Goal: Information Seeking & Learning: Learn about a topic

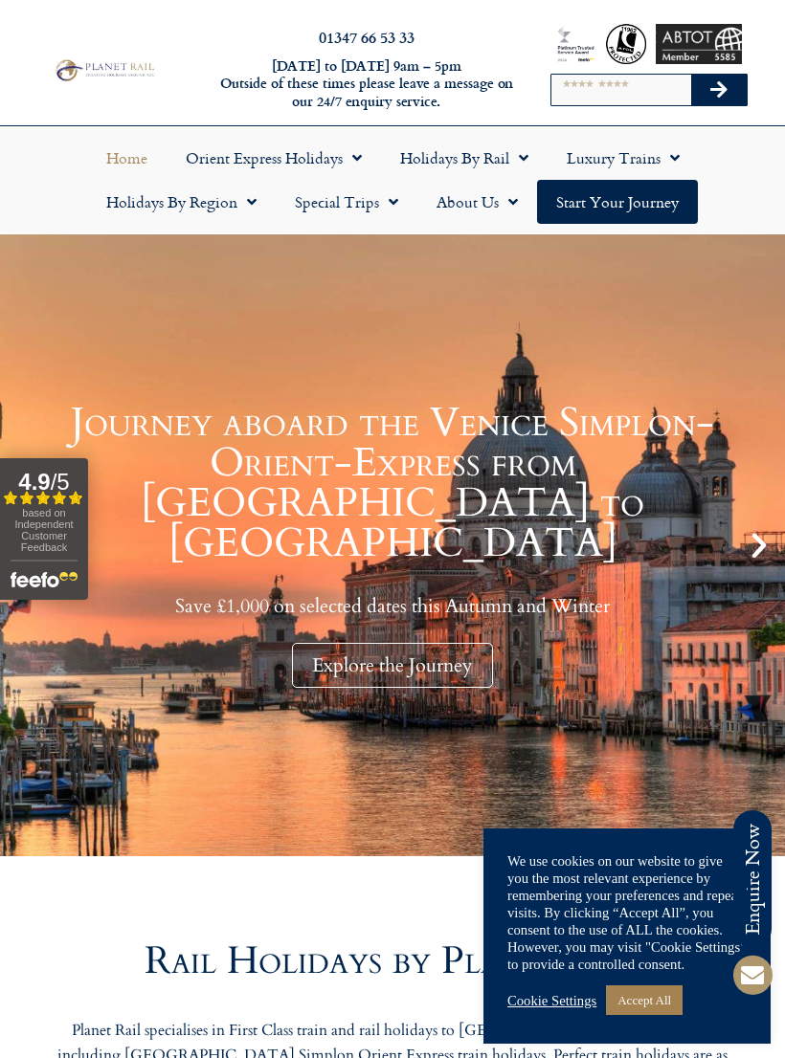
click at [667, 999] on link "Accept All" at bounding box center [644, 1000] width 77 height 30
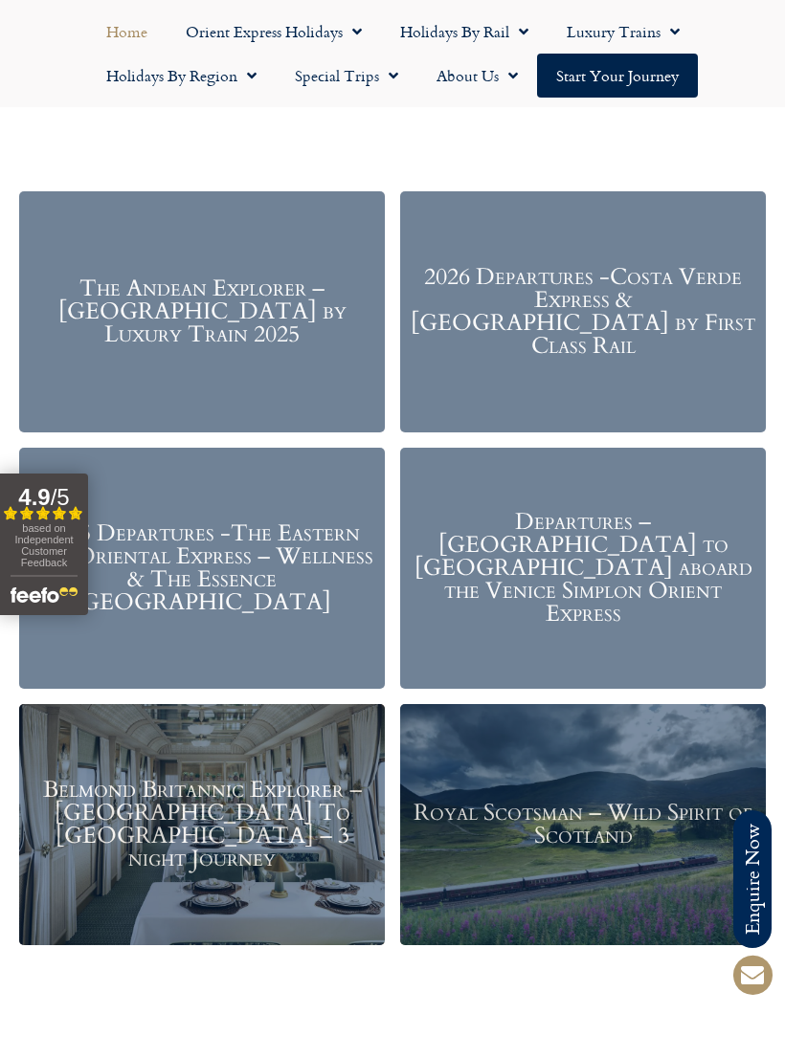
scroll to position [2090, 0]
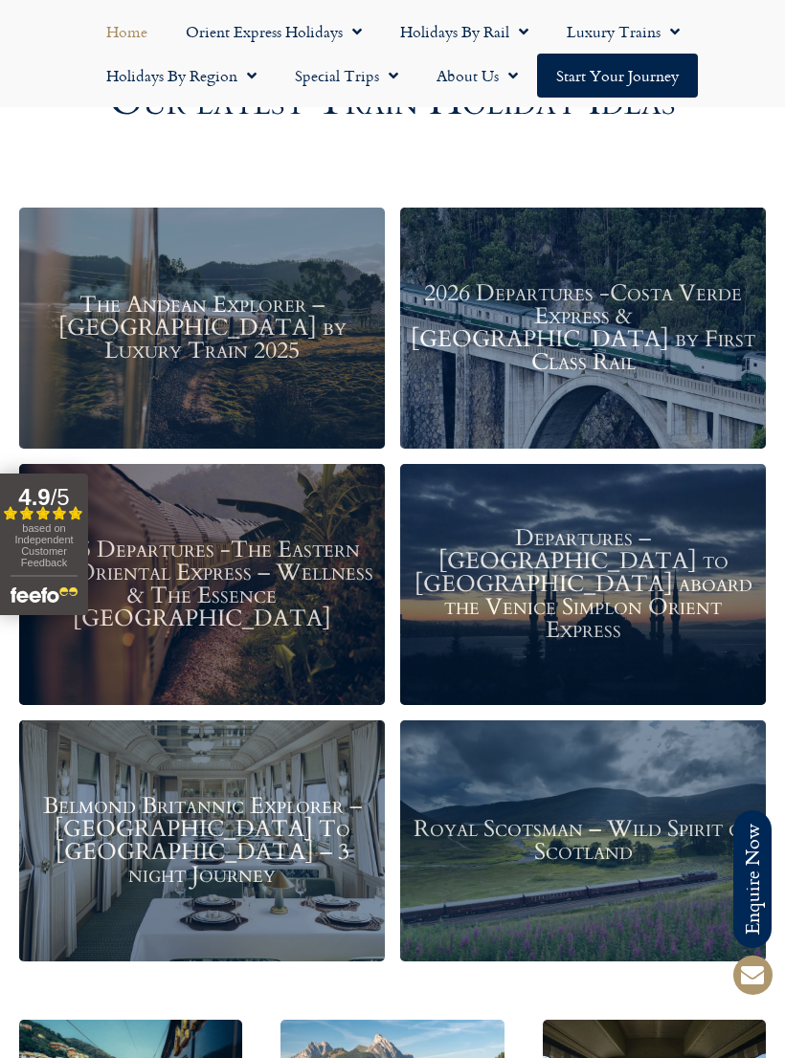
click at [269, 852] on h3 "Belmond Britannic Explorer – London To The Lake District – 3 night Journey" at bounding box center [202, 842] width 346 height 92
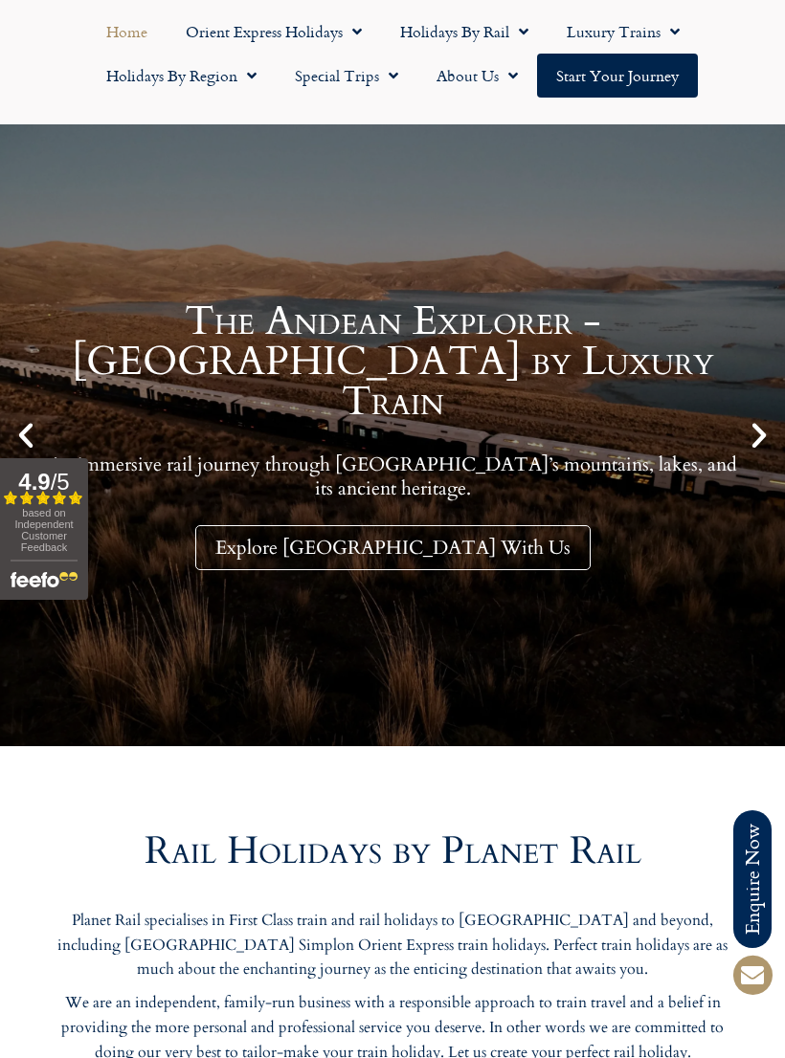
scroll to position [0, 0]
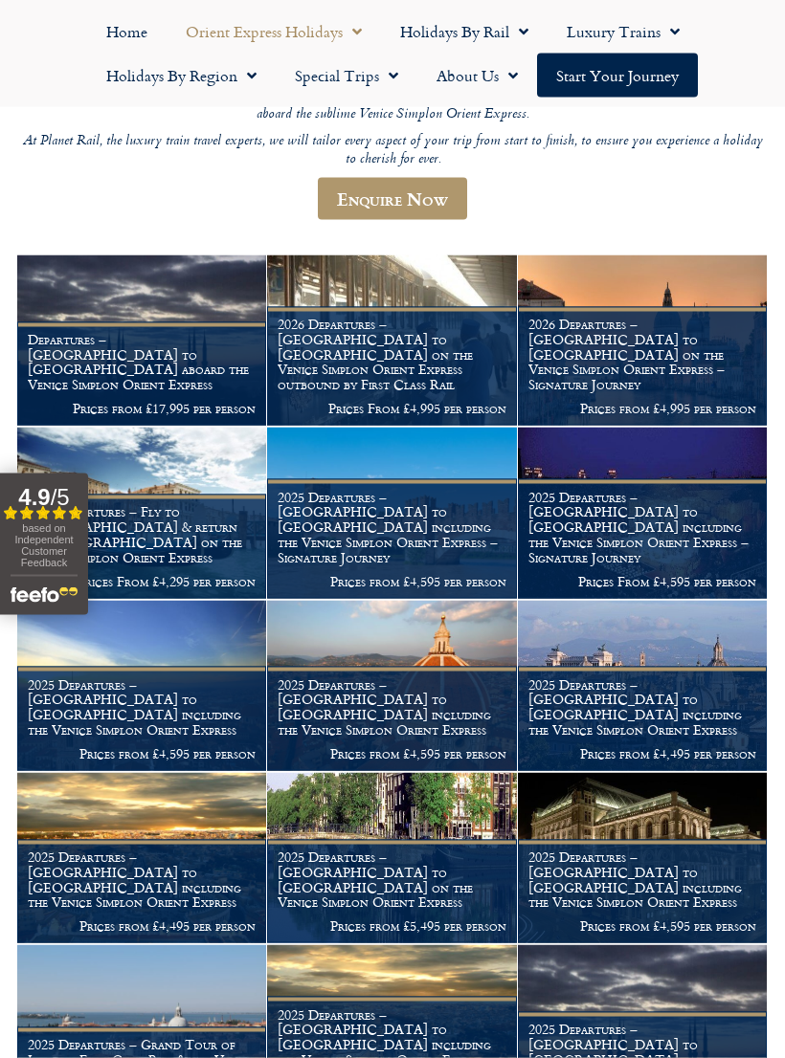
scroll to position [485, 0]
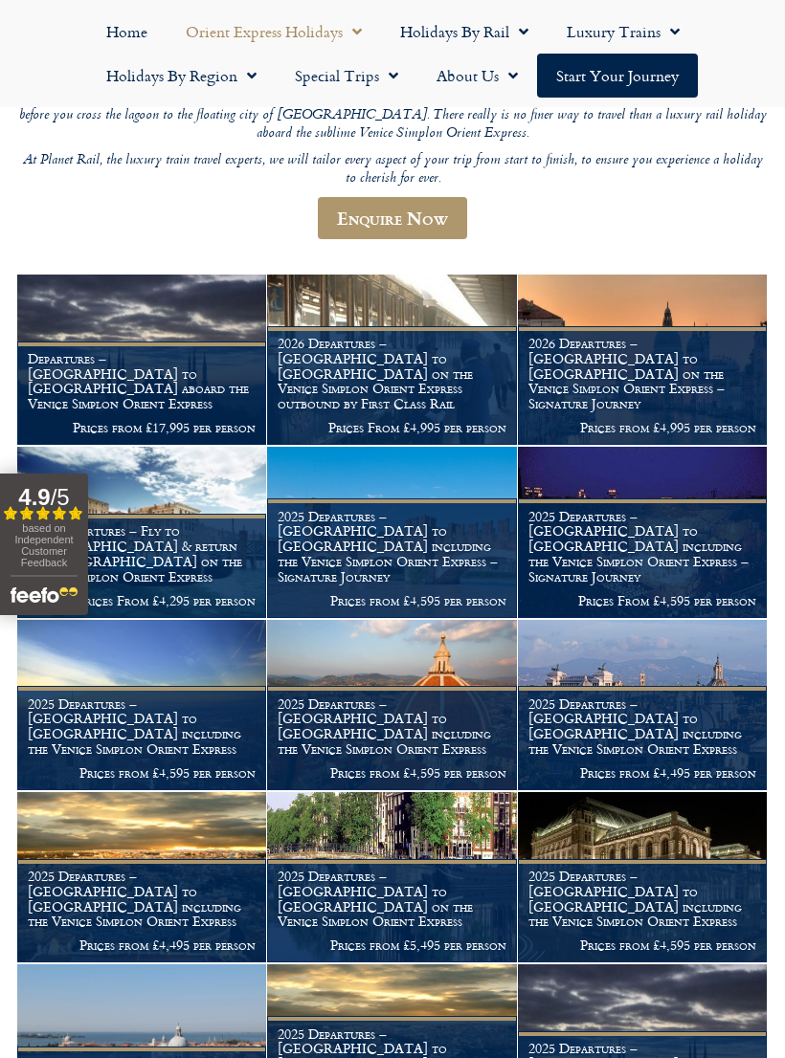
click at [402, 869] on h1 "2025 Departures – [GEOGRAPHIC_DATA] to [GEOGRAPHIC_DATA] on the Venice Simplon …" at bounding box center [391, 899] width 228 height 60
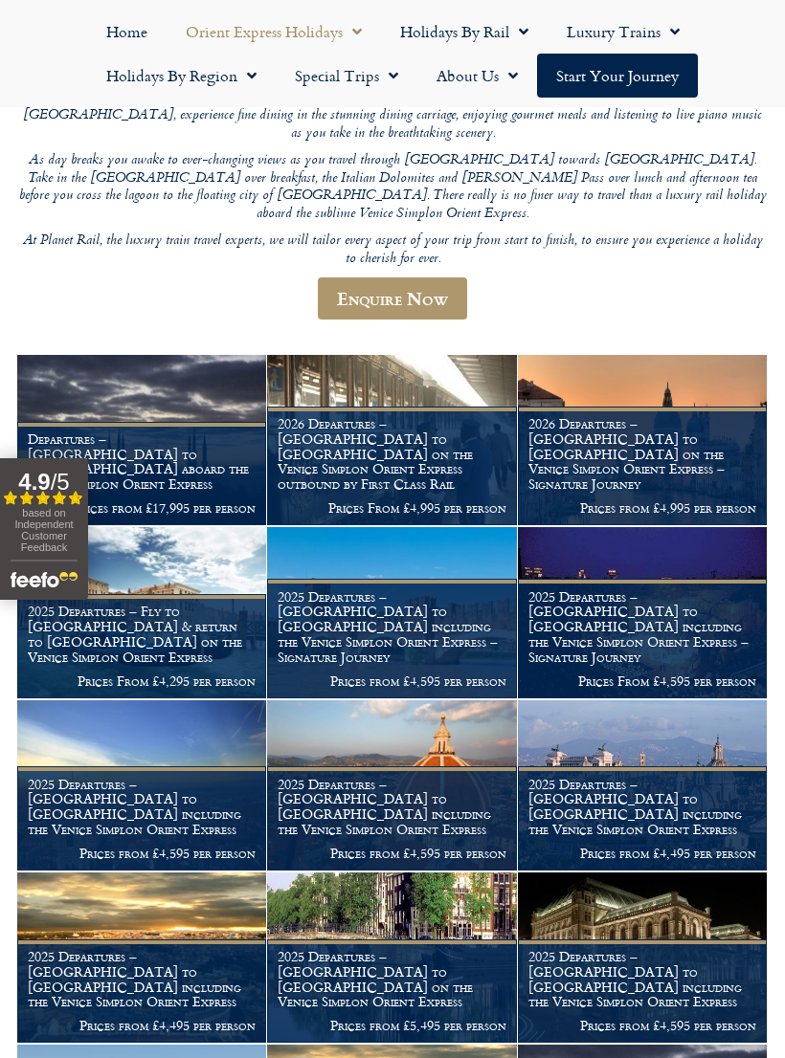
scroll to position [0, 0]
